Goal: Go to known website

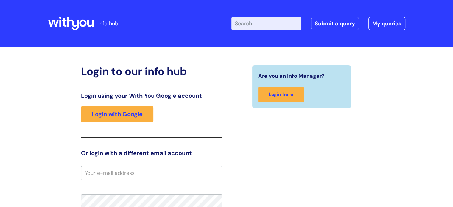
click at [112, 174] on input "email" at bounding box center [151, 173] width 141 height 14
type input "valmae.young@wearewithyou.org.uk"
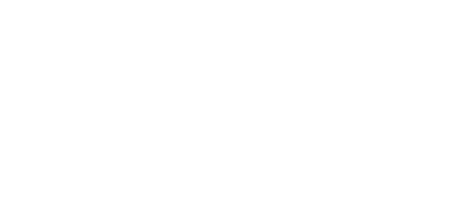
scroll to position [4, 0]
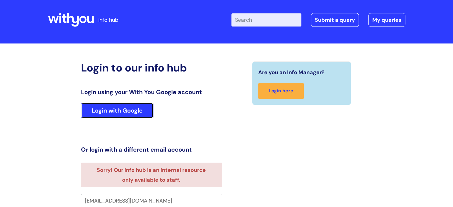
click at [138, 115] on link "Login with Google" at bounding box center [117, 110] width 72 height 15
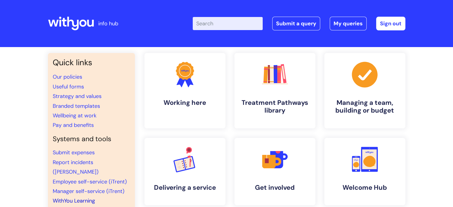
click at [79, 197] on link "WithYou Learning" at bounding box center [74, 200] width 42 height 7
